Goal: Task Accomplishment & Management: Manage account settings

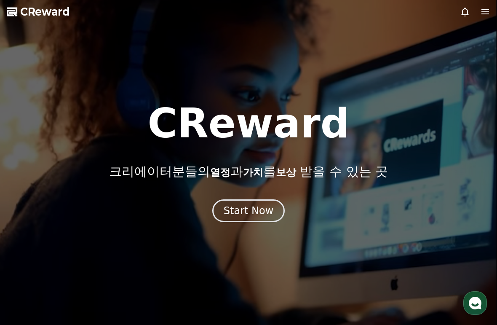
click at [270, 205] on div "Start Now" at bounding box center [249, 210] width 50 height 13
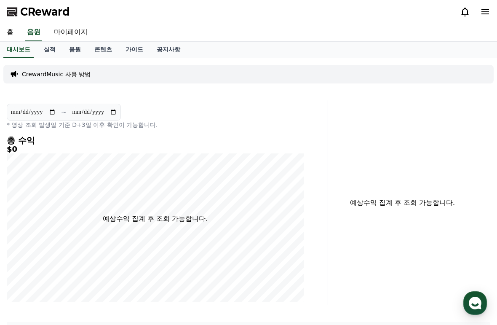
click at [62, 51] on link "음원" at bounding box center [74, 50] width 25 height 16
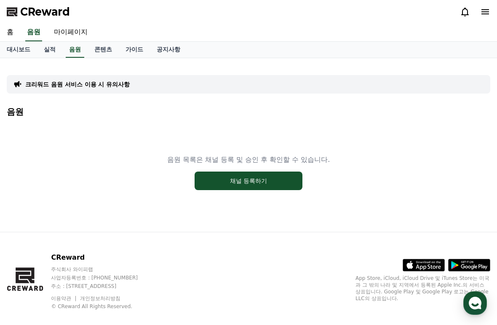
click at [285, 182] on button "채널 등록하기" at bounding box center [249, 180] width 108 height 19
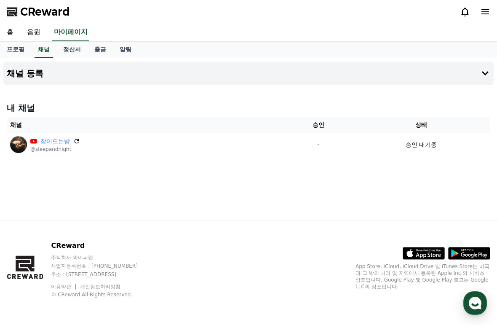
click at [389, 198] on div "채널 등록 내 채널 채널 승인 상태 잠이드는밤 @sleepandnight - 승인 대기중" at bounding box center [248, 139] width 497 height 162
click at [336, 146] on p "-" at bounding box center [318, 144] width 61 height 9
click at [73, 141] on icon at bounding box center [76, 141] width 7 height 7
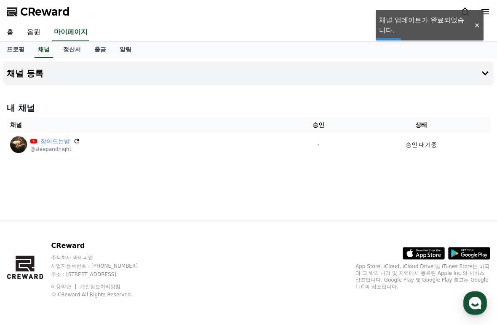
click at [476, 25] on div at bounding box center [476, 25] width 13 height 8
